Goal: Find specific page/section

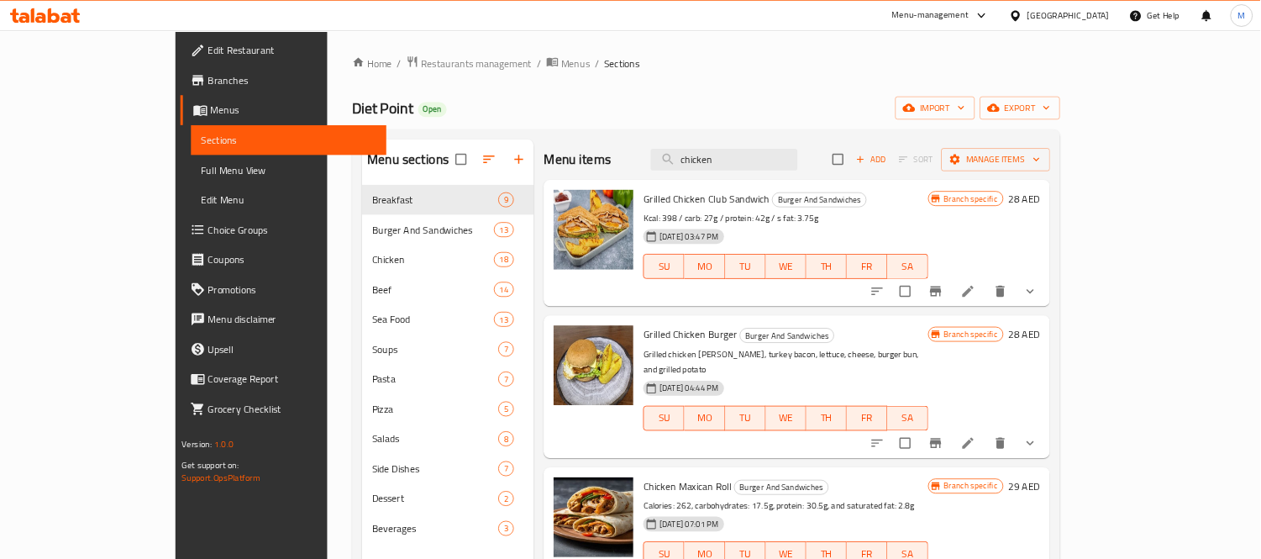
scroll to position [1386, 0]
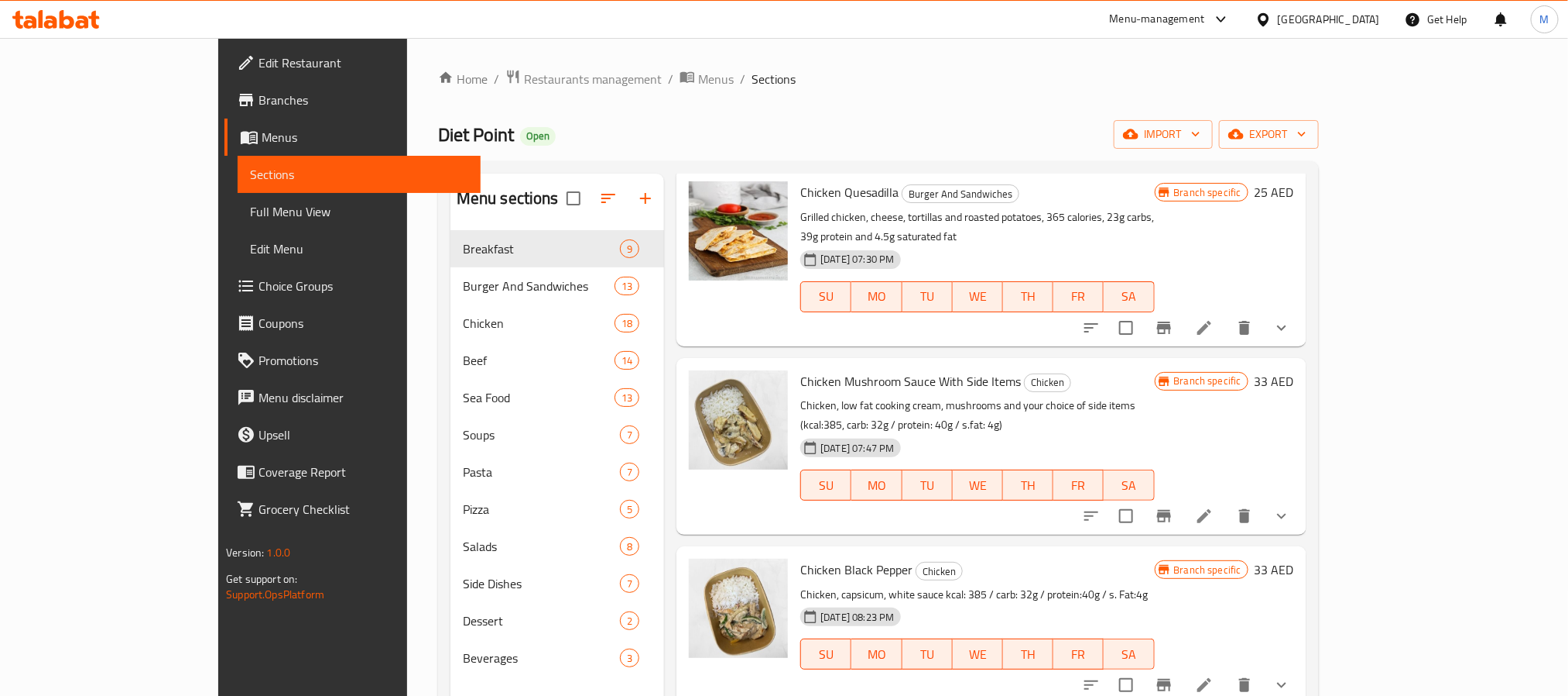
click at [1331, 7] on div "[GEOGRAPHIC_DATA]" at bounding box center [1317, 19] width 149 height 37
click at [1296, 15] on div "[GEOGRAPHIC_DATA]" at bounding box center [1328, 19] width 102 height 17
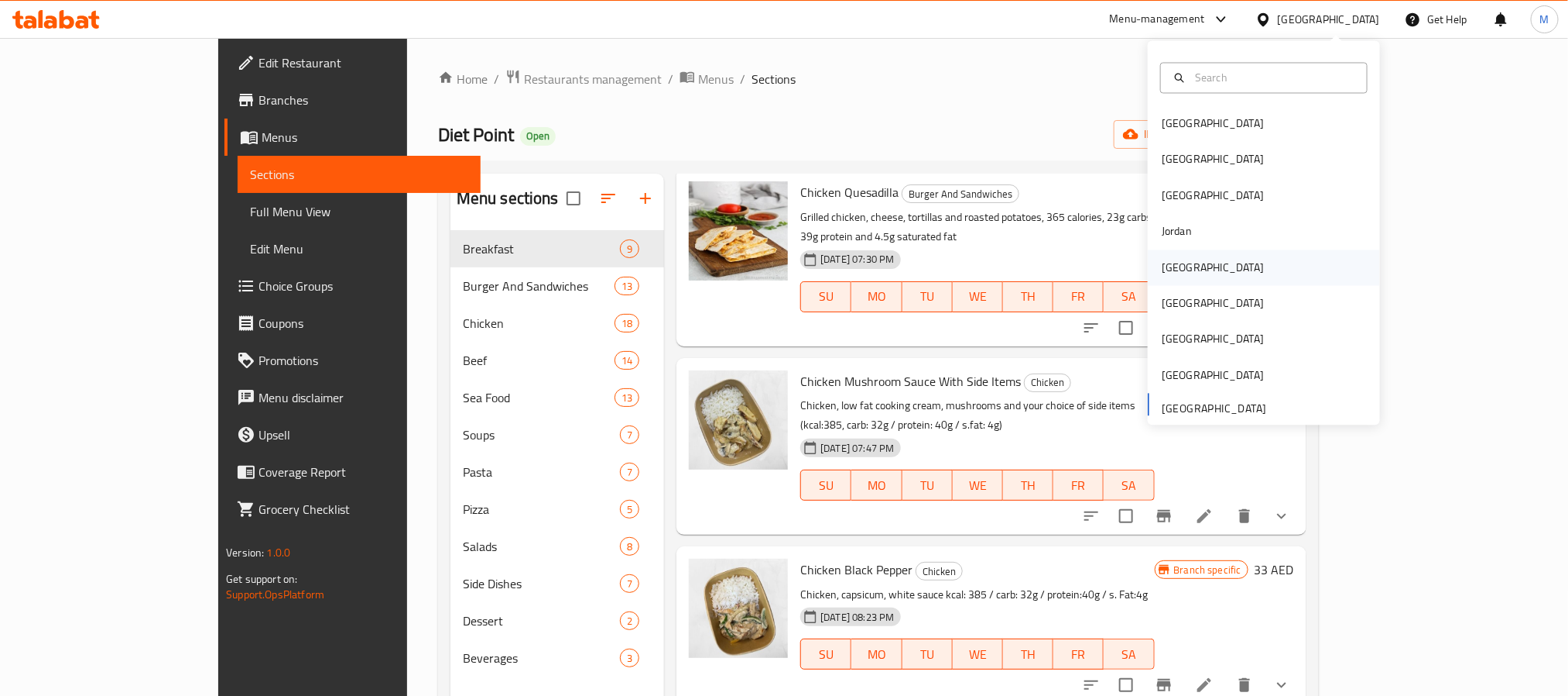
click at [1194, 265] on div "[GEOGRAPHIC_DATA]" at bounding box center [1264, 267] width 232 height 36
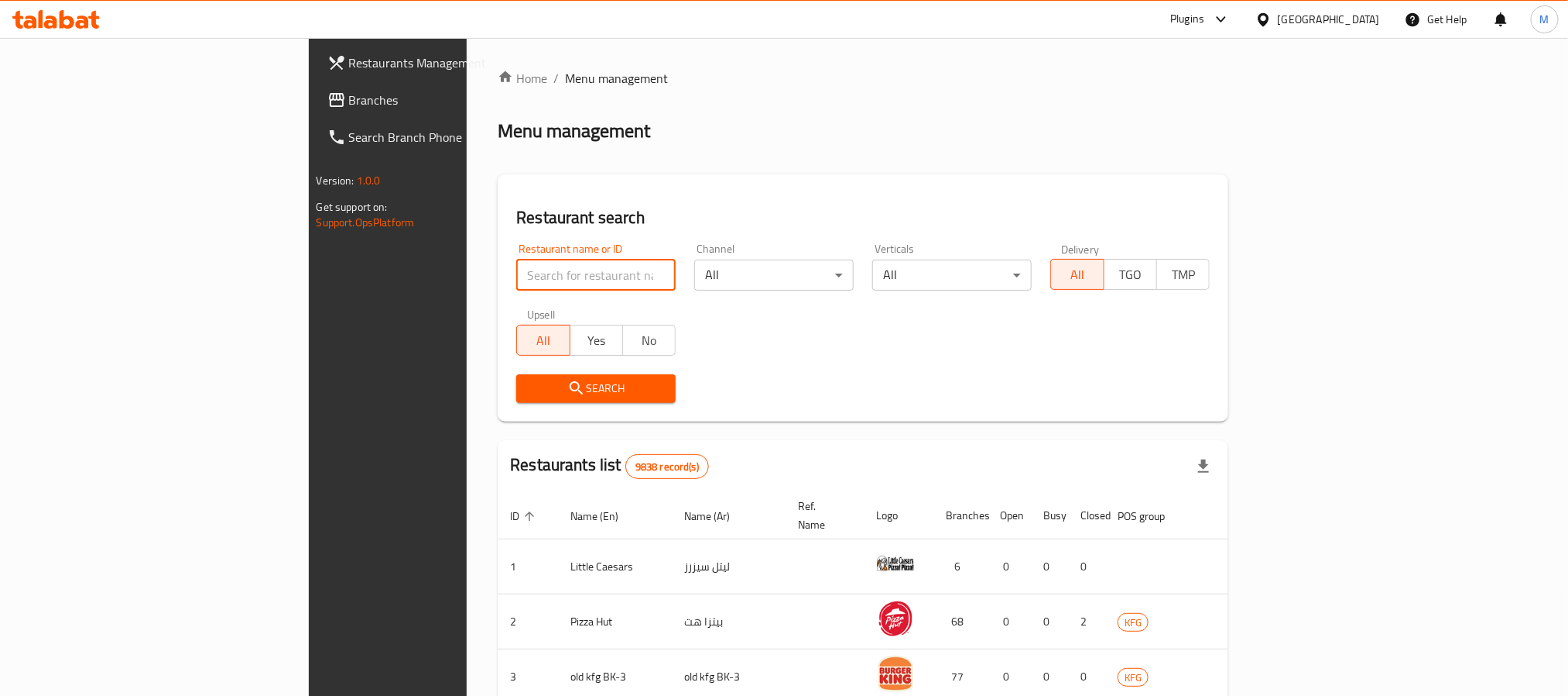
click at [516, 274] on input "search" at bounding box center [595, 275] width 159 height 31
paste input "Jedty Noura"
type input "Jedty Noura"
click button "Search" at bounding box center [595, 388] width 159 height 29
